Goal: Task Accomplishment & Management: Use online tool/utility

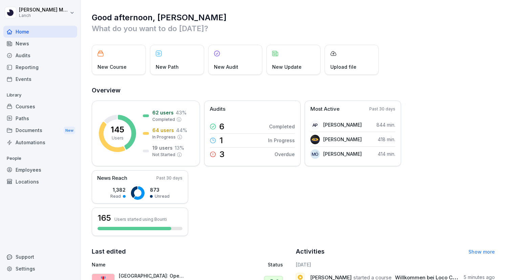
click at [27, 54] on div "Audits" at bounding box center [40, 55] width 74 height 12
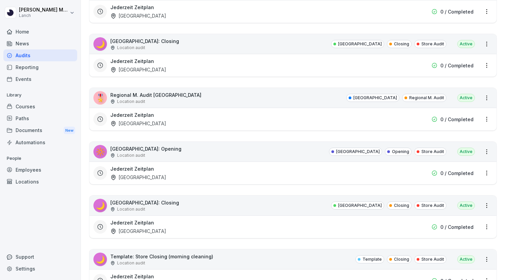
scroll to position [1525, 0]
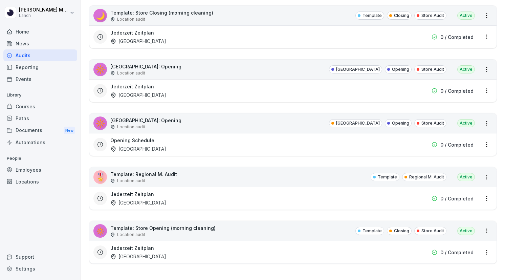
click at [193, 238] on div "🔅 Template: Store Opening (morning cleaning) Location audit Template Closing St…" at bounding box center [292, 231] width 407 height 20
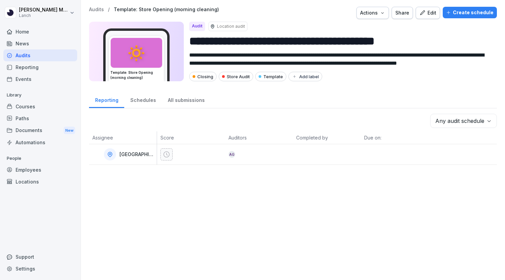
click at [429, 16] on div "Edit" at bounding box center [428, 12] width 17 height 7
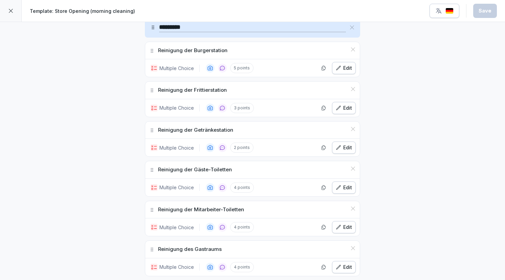
scroll to position [870, 0]
